Goal: Task Accomplishment & Management: Manage account settings

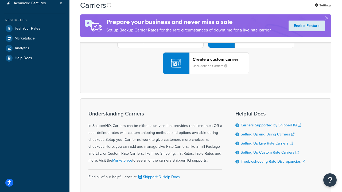
click at [206, 74] on div "UPS® Published daily rates FedEx List rates USPS Online rates See all live rate…" at bounding box center [206, 37] width 240 height 74
click at [266, 10] on header "FedEx" at bounding box center [266, 7] width 56 height 5
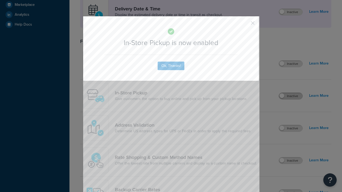
scroll to position [150, 0]
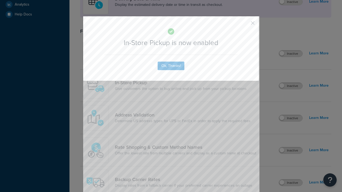
click at [245, 25] on button "button" at bounding box center [244, 24] width 1 height 1
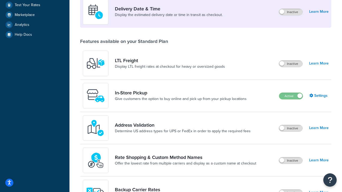
scroll to position [130, 0]
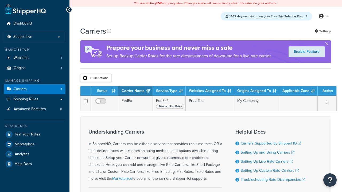
click at [85, 79] on input "checkbox" at bounding box center [85, 78] width 4 height 4
checkbox input "true"
click at [0, 0] on button "Delete" at bounding box center [0, 0] width 0 height 0
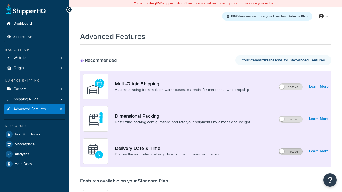
click at [291, 152] on label "Inactive" at bounding box center [291, 152] width 24 height 6
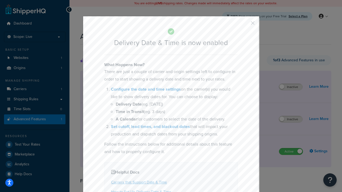
click at [245, 25] on button "button" at bounding box center [244, 24] width 1 height 1
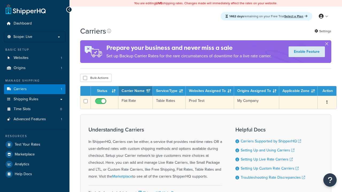
click at [135, 103] on td "Flat Rate" at bounding box center [135, 102] width 34 height 13
